Goal: Task Accomplishment & Management: Use online tool/utility

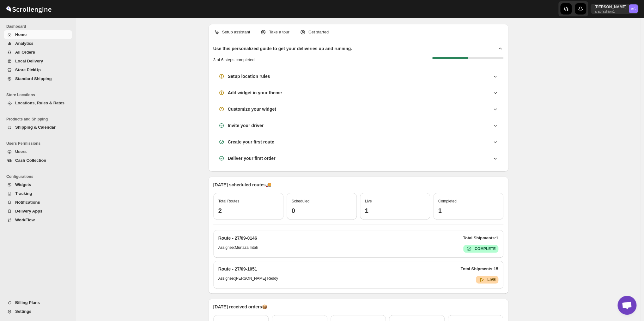
scroll to position [2045, 0]
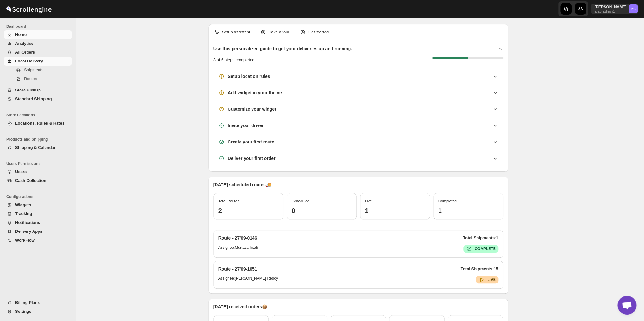
click at [42, 57] on link "Local Delivery" at bounding box center [38, 61] width 68 height 9
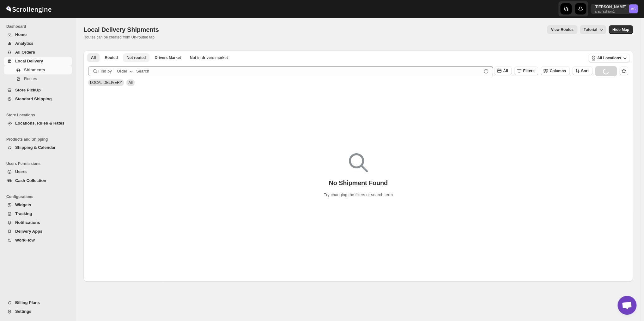
click at [139, 60] on span "Not routed" at bounding box center [136, 57] width 19 height 5
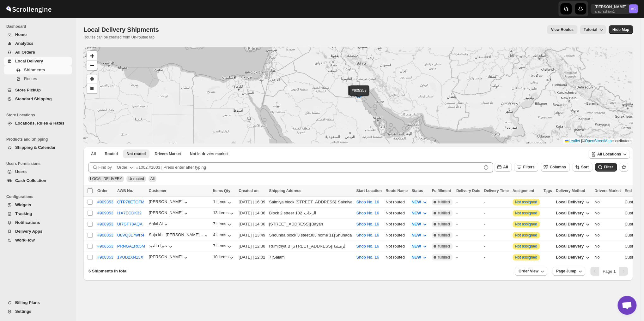
click at [90, 189] on input "Select all shipments" at bounding box center [89, 191] width 5 height 5
checkbox input "true"
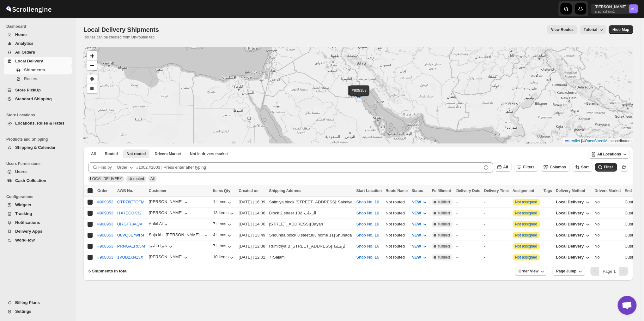
checkbox input "true"
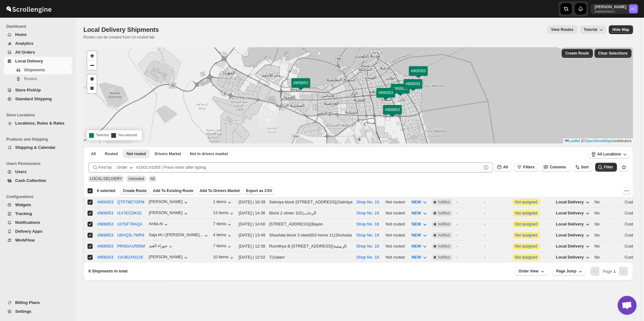
click at [136, 192] on span "Create Route" at bounding box center [135, 191] width 24 height 5
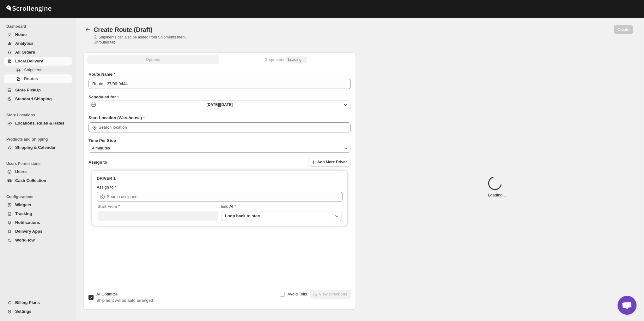
type input "Route - 27/09-0444"
type input "Shop No. 16"
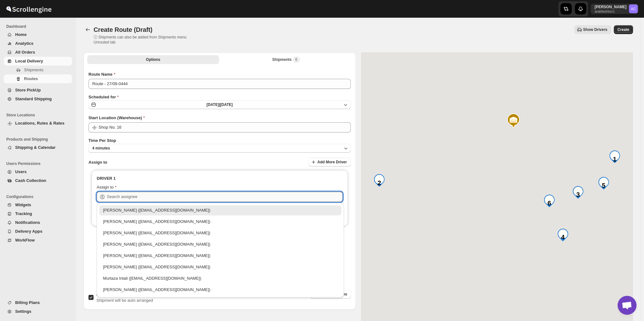
click at [155, 195] on input "text" at bounding box center [225, 197] width 236 height 10
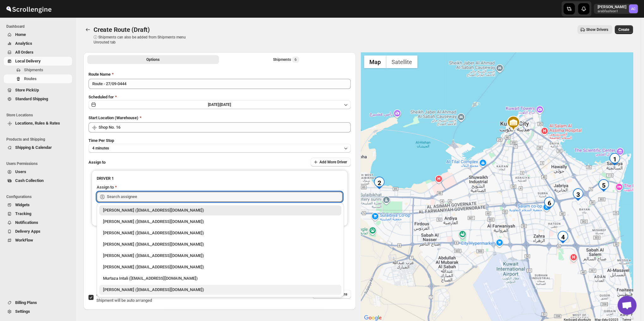
click at [157, 290] on div "[PERSON_NAME] ([EMAIL_ADDRESS][DOMAIN_NAME])" at bounding box center [220, 290] width 234 height 6
type input "[PERSON_NAME] ([EMAIL_ADDRESS][DOMAIN_NAME])"
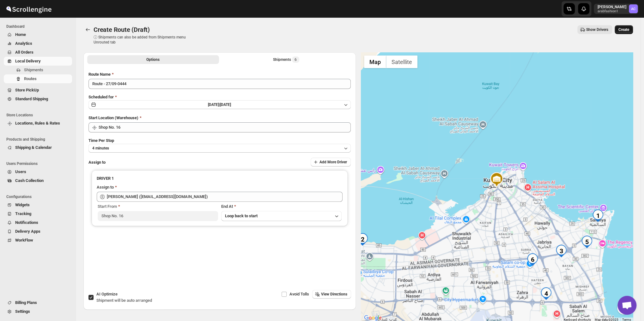
click at [628, 30] on span "Create" at bounding box center [623, 29] width 11 height 5
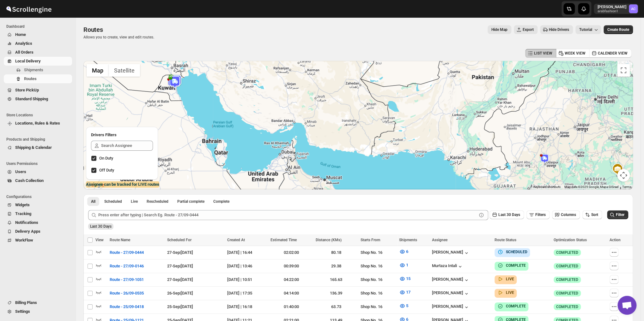
click at [159, 84] on div at bounding box center [357, 125] width 549 height 129
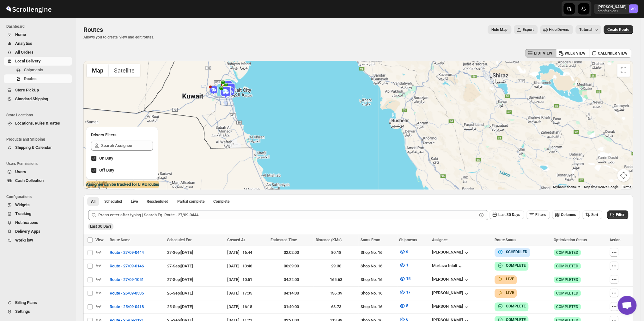
drag, startPoint x: 159, startPoint y: 84, endPoint x: 167, endPoint y: 95, distance: 13.2
click at [167, 95] on div at bounding box center [357, 125] width 549 height 129
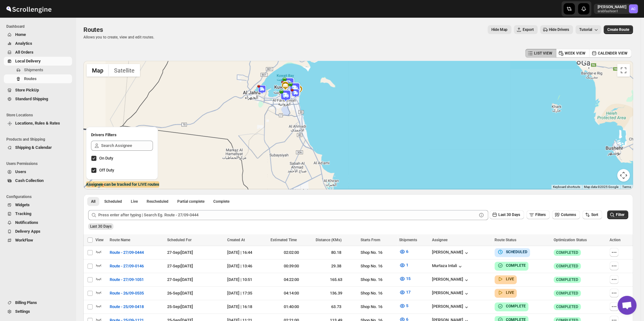
drag, startPoint x: 167, startPoint y: 95, endPoint x: 247, endPoint y: 103, distance: 80.6
click at [247, 103] on div at bounding box center [357, 125] width 549 height 129
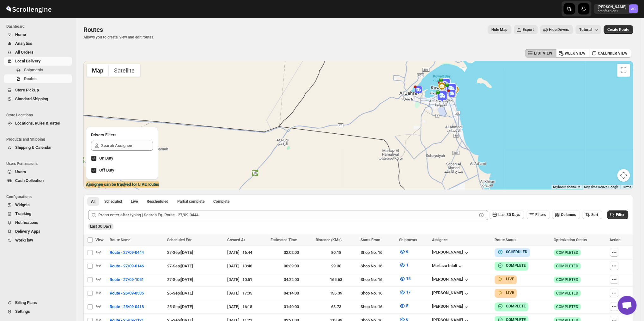
drag, startPoint x: 508, startPoint y: 127, endPoint x: 389, endPoint y: 108, distance: 119.6
click at [392, 109] on div at bounding box center [357, 125] width 549 height 129
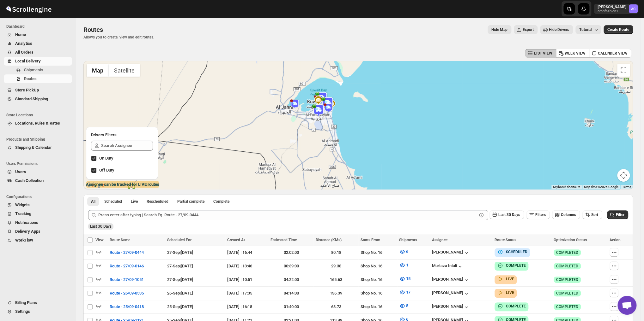
drag, startPoint x: 341, startPoint y: 79, endPoint x: 337, endPoint y: 117, distance: 37.7
click at [337, 117] on div at bounding box center [357, 125] width 549 height 129
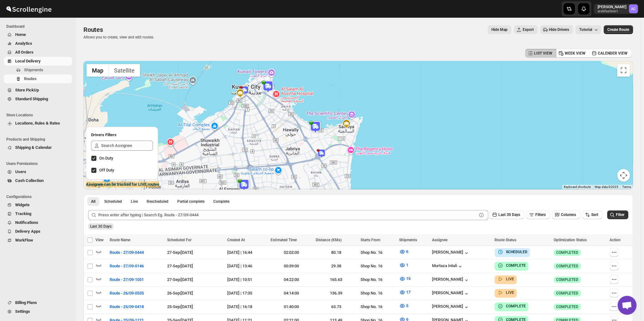
click at [330, 106] on div "To navigate, press the arrow keys." at bounding box center [357, 125] width 549 height 129
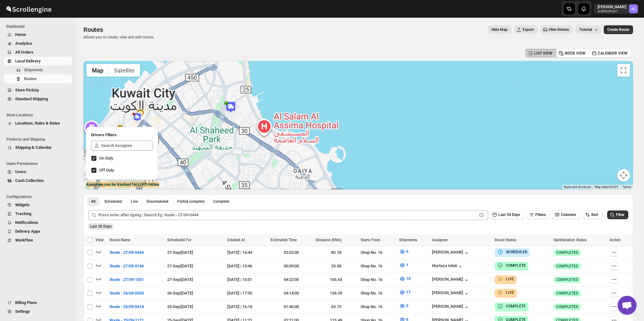
drag, startPoint x: 267, startPoint y: 88, endPoint x: 258, endPoint y: 105, distance: 18.5
click at [262, 104] on div "To navigate, press the arrow keys." at bounding box center [357, 125] width 549 height 129
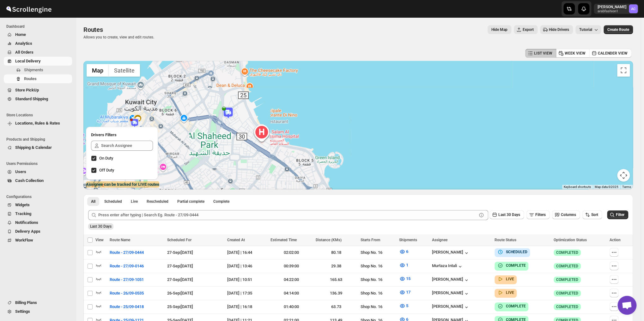
drag, startPoint x: 229, startPoint y: 119, endPoint x: 223, endPoint y: 128, distance: 10.9
click at [225, 128] on div "To navigate, press the arrow keys." at bounding box center [357, 125] width 549 height 129
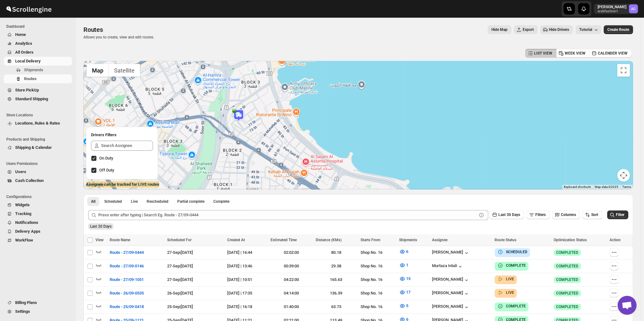
drag, startPoint x: 225, startPoint y: 111, endPoint x: 232, endPoint y: 106, distance: 8.1
click at [232, 106] on div "To navigate, press the arrow keys." at bounding box center [357, 125] width 549 height 129
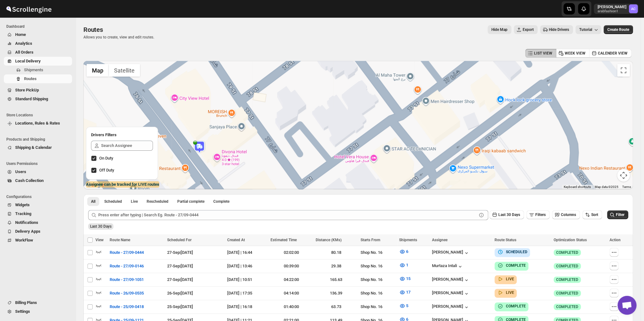
drag, startPoint x: 243, startPoint y: 120, endPoint x: 222, endPoint y: 133, distance: 24.9
click at [222, 133] on div "To navigate, press the arrow keys." at bounding box center [357, 125] width 549 height 129
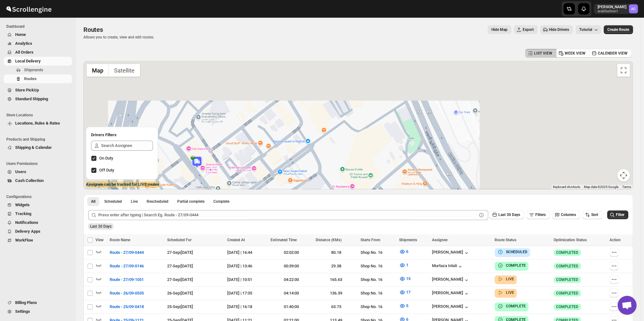
drag, startPoint x: 203, startPoint y: 151, endPoint x: 199, endPoint y: 168, distance: 18.3
click at [199, 168] on div "To navigate, press the arrow keys." at bounding box center [357, 125] width 549 height 129
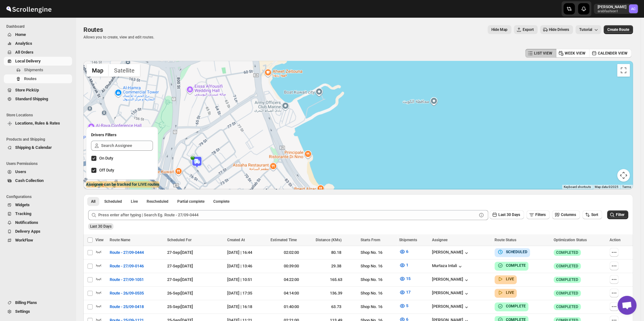
click at [199, 168] on div at bounding box center [357, 125] width 549 height 129
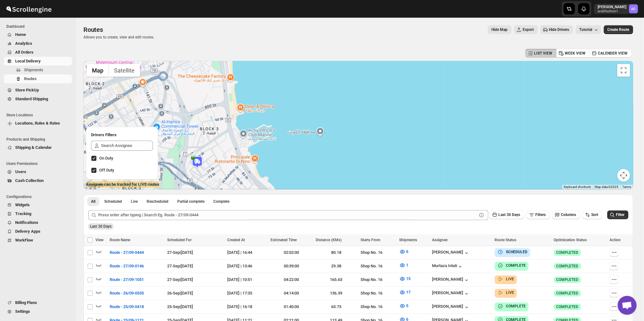
click at [199, 168] on div at bounding box center [357, 125] width 549 height 129
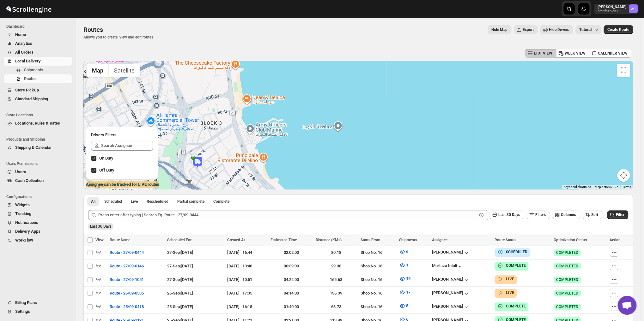
click at [199, 168] on div at bounding box center [357, 125] width 549 height 129
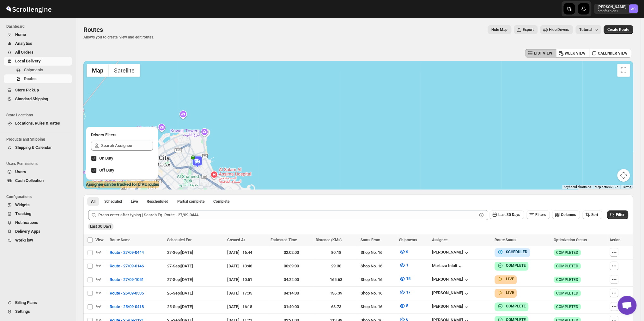
click at [199, 168] on div at bounding box center [357, 125] width 549 height 129
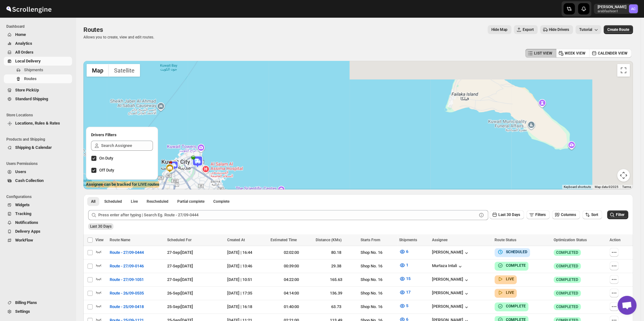
click at [199, 168] on div at bounding box center [357, 125] width 549 height 129
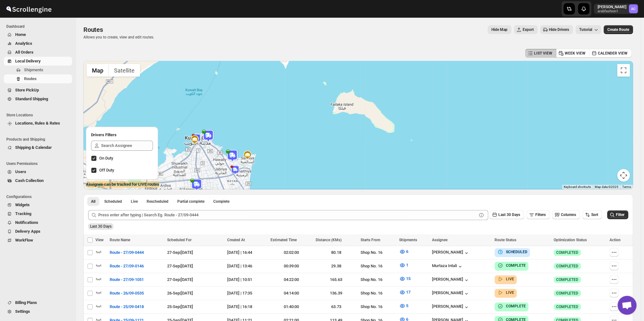
drag, startPoint x: 227, startPoint y: 174, endPoint x: 241, endPoint y: 140, distance: 36.8
click at [241, 140] on div at bounding box center [357, 125] width 549 height 129
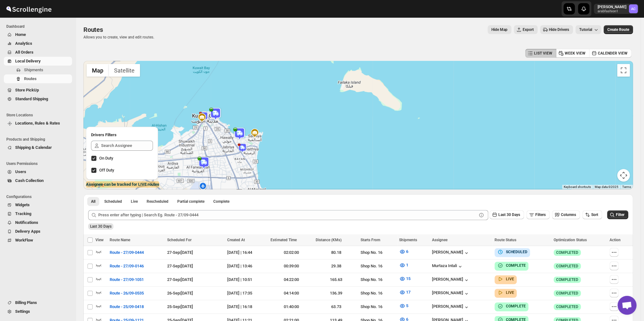
drag, startPoint x: 241, startPoint y: 152, endPoint x: 247, endPoint y: 131, distance: 22.1
click at [246, 131] on img at bounding box center [239, 134] width 13 height 13
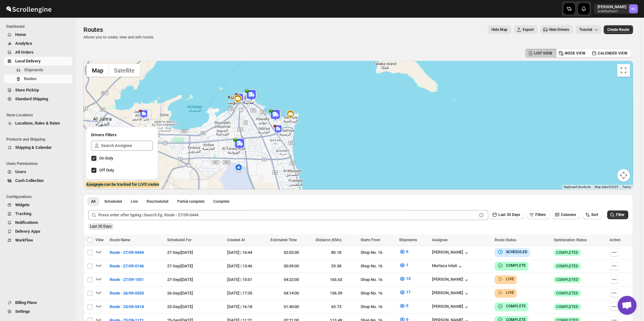
drag, startPoint x: 201, startPoint y: 139, endPoint x: 236, endPoint y: 126, distance: 38.2
click at [236, 126] on div at bounding box center [357, 125] width 549 height 129
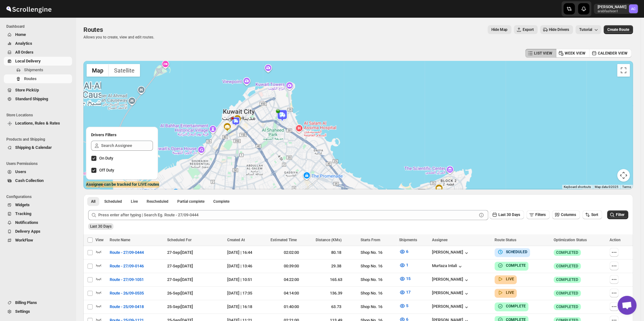
click at [243, 95] on div at bounding box center [357, 125] width 549 height 129
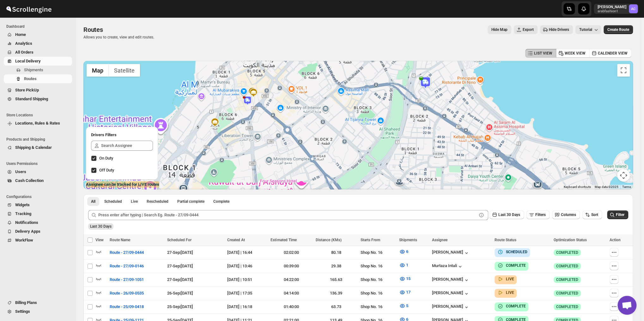
click at [233, 133] on div at bounding box center [357, 125] width 549 height 129
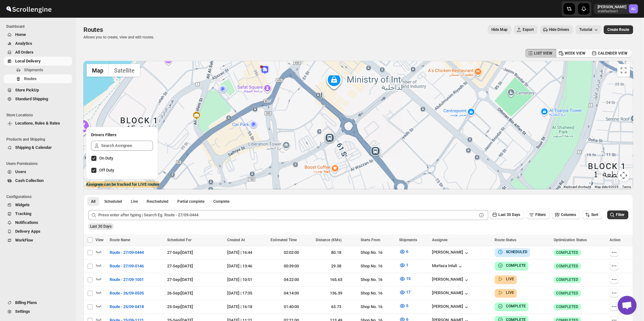
click at [233, 133] on div at bounding box center [357, 125] width 549 height 129
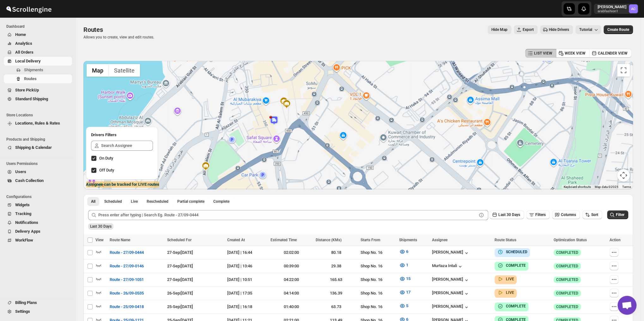
drag, startPoint x: 258, startPoint y: 89, endPoint x: 267, endPoint y: 134, distance: 45.5
click at [267, 134] on div at bounding box center [357, 125] width 549 height 129
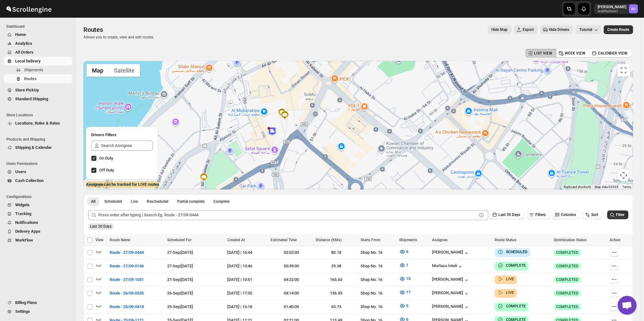
drag, startPoint x: 272, startPoint y: 114, endPoint x: 270, endPoint y: 126, distance: 12.1
click at [270, 126] on div at bounding box center [357, 125] width 549 height 129
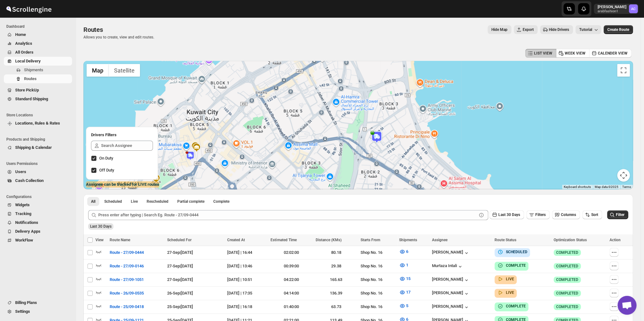
drag, startPoint x: 270, startPoint y: 117, endPoint x: 190, endPoint y: 152, distance: 87.3
click at [190, 152] on div at bounding box center [357, 125] width 549 height 129
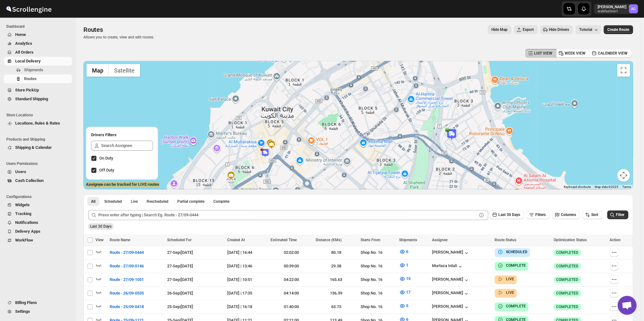
drag, startPoint x: 190, startPoint y: 152, endPoint x: 282, endPoint y: 133, distance: 93.5
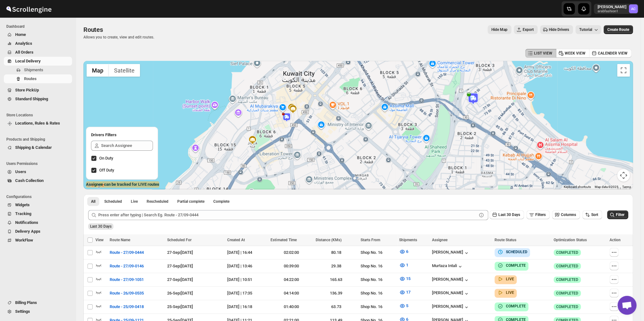
drag, startPoint x: 291, startPoint y: 109, endPoint x: 272, endPoint y: 118, distance: 21.8
click at [272, 118] on div at bounding box center [357, 125] width 549 height 129
click at [274, 113] on div at bounding box center [357, 125] width 549 height 129
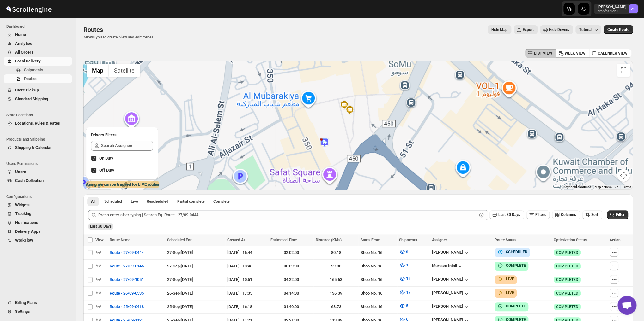
drag, startPoint x: 274, startPoint y: 113, endPoint x: 272, endPoint y: 116, distance: 3.4
click at [272, 116] on div at bounding box center [357, 125] width 549 height 129
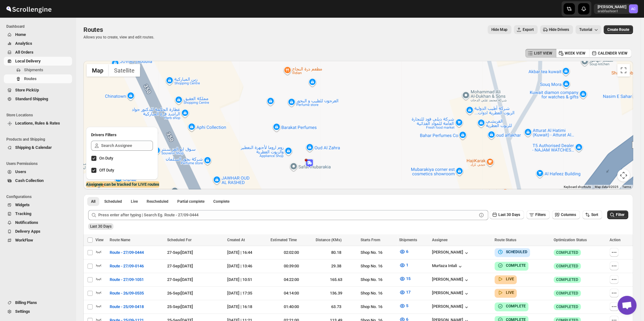
drag, startPoint x: 327, startPoint y: 143, endPoint x: 331, endPoint y: 151, distance: 8.5
click at [331, 151] on div "To navigate, press the arrow keys." at bounding box center [357, 125] width 549 height 129
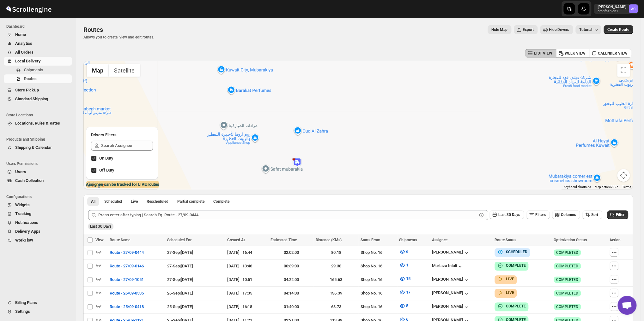
click at [323, 169] on div at bounding box center [357, 125] width 549 height 129
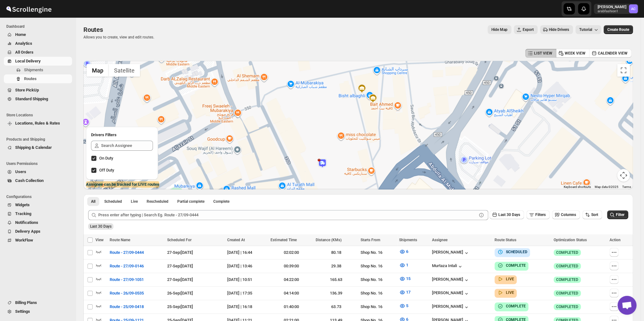
drag, startPoint x: 323, startPoint y: 169, endPoint x: 328, endPoint y: 168, distance: 5.1
click at [328, 168] on div at bounding box center [357, 125] width 549 height 129
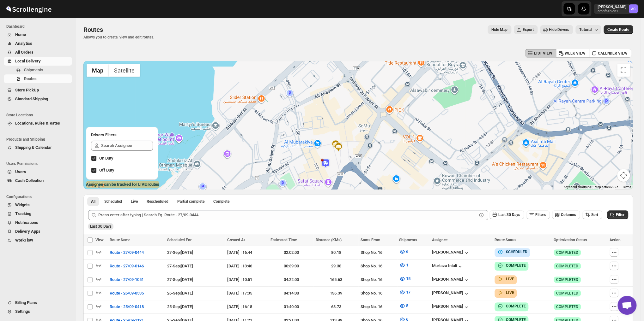
click at [328, 168] on div at bounding box center [357, 125] width 549 height 129
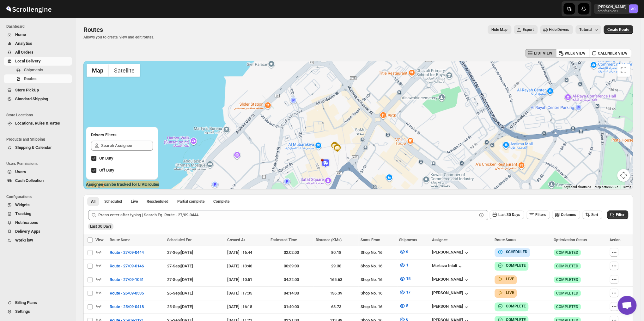
click at [328, 168] on div at bounding box center [357, 125] width 549 height 129
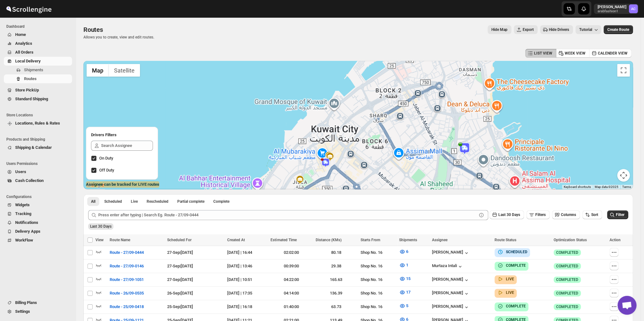
click at [324, 165] on img at bounding box center [325, 162] width 9 height 9
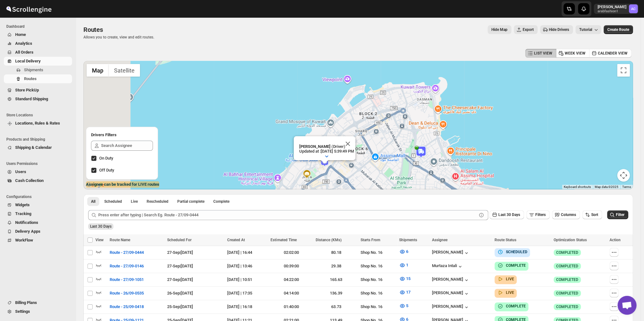
click at [324, 165] on img at bounding box center [324, 162] width 9 height 9
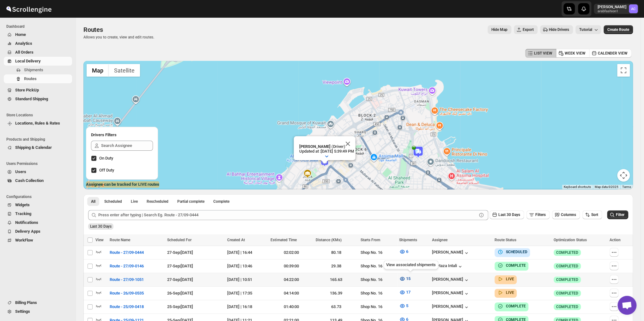
click at [404, 277] on icon "button" at bounding box center [401, 279] width 5 height 4
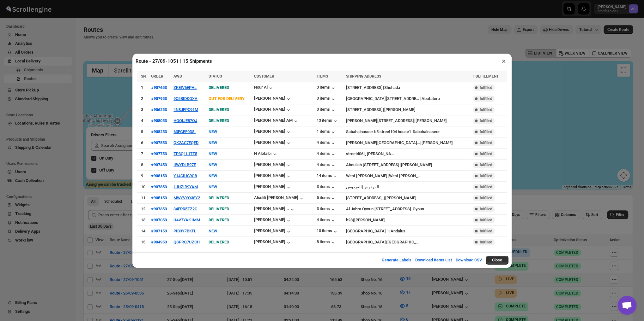
click at [502, 63] on button "×" at bounding box center [503, 61] width 9 height 9
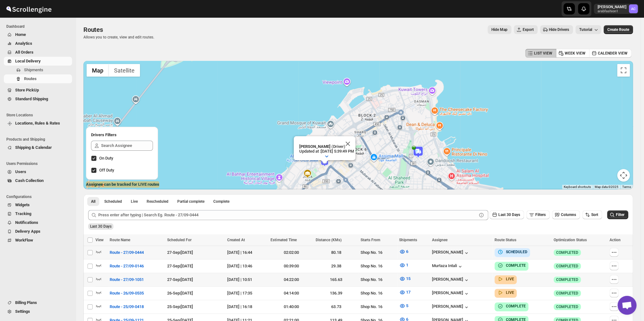
scroll to position [105, 0]
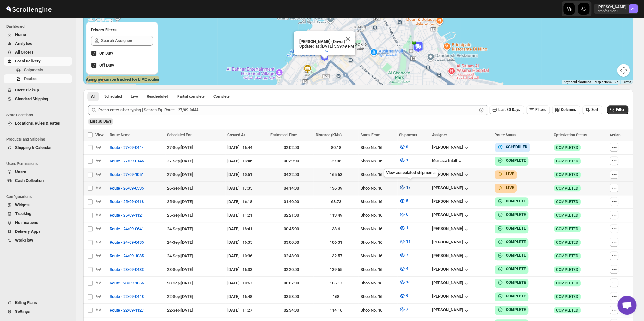
click at [404, 186] on icon "button" at bounding box center [401, 188] width 5 height 4
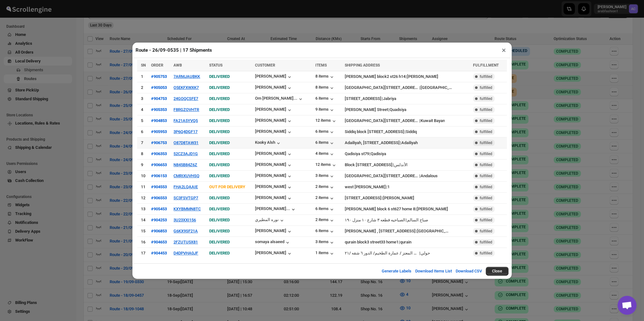
scroll to position [210, 0]
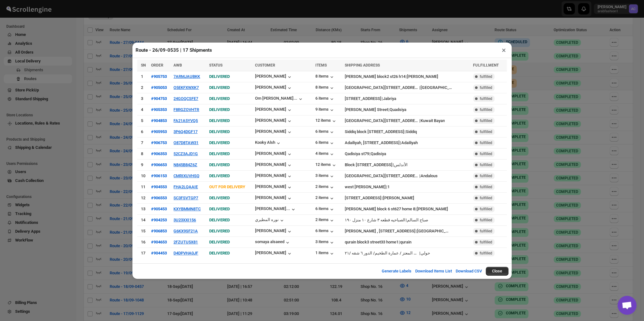
click at [503, 53] on button "×" at bounding box center [503, 50] width 9 height 9
